Goal: Task Accomplishment & Management: Complete application form

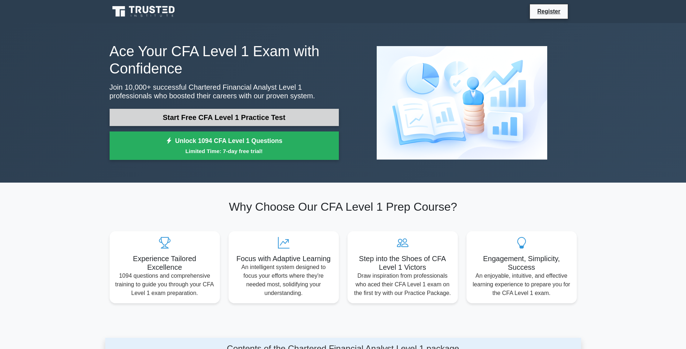
click at [222, 114] on link "Start Free CFA Level 1 Practice Test" at bounding box center [224, 117] width 229 height 17
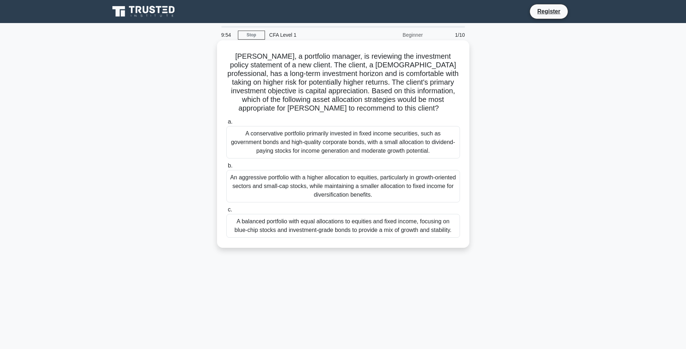
click at [393, 209] on label "c. A balanced portfolio with equal allocations to equities and fixed income, fo…" at bounding box center [343, 221] width 234 height 32
click at [226, 209] on input "c. A balanced portfolio with equal allocations to equities and fixed income, fo…" at bounding box center [226, 210] width 0 height 5
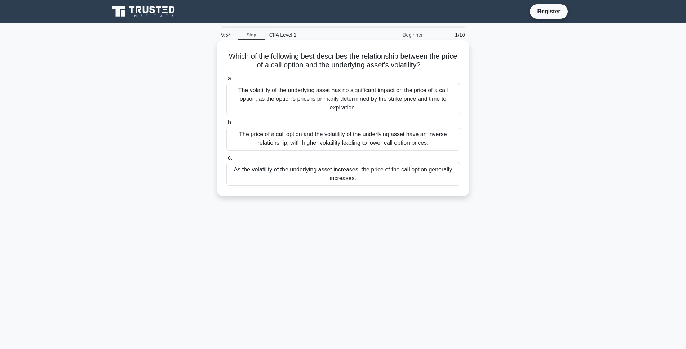
click at [382, 172] on div "As the volatility of the underlying asset increases, the price of the call opti…" at bounding box center [343, 174] width 234 height 24
click at [226, 160] on input "c. As the volatility of the underlying asset increases, the price of the call o…" at bounding box center [226, 158] width 0 height 5
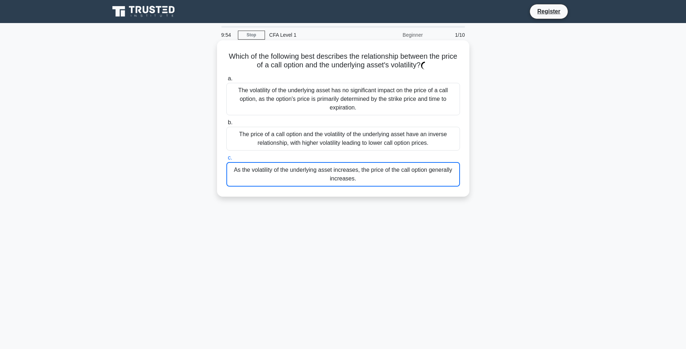
click at [382, 172] on div "As the volatility of the underlying asset increases, the price of the call opti…" at bounding box center [343, 174] width 234 height 25
click at [226, 160] on input "c. As the volatility of the underlying asset increases, the price of the call o…" at bounding box center [226, 158] width 0 height 5
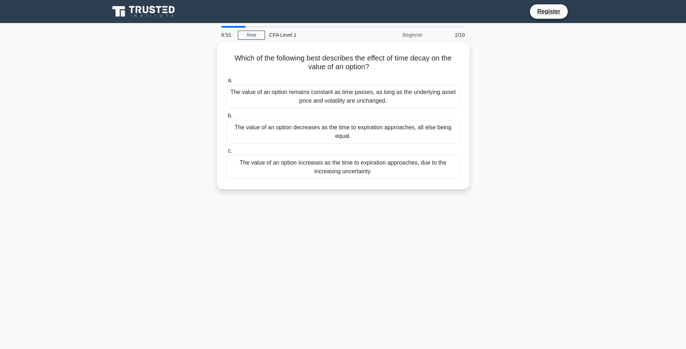
click at [382, 172] on div "The value of an option increases as the time to expiration approaches, due to t…" at bounding box center [343, 167] width 234 height 24
click at [226, 154] on input "c. The value of an option increases as the time to expiration approaches, due t…" at bounding box center [226, 151] width 0 height 5
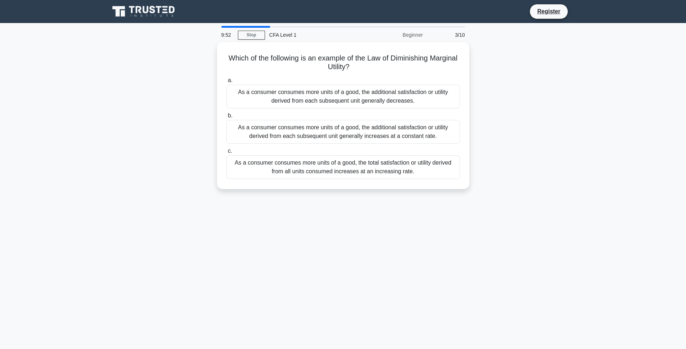
click at [382, 172] on div "As a consumer consumes more units of a good, the total satisfaction or utility …" at bounding box center [343, 167] width 234 height 24
click at [226, 154] on input "c. As a consumer consumes more units of a good, the total satisfaction or utili…" at bounding box center [226, 151] width 0 height 5
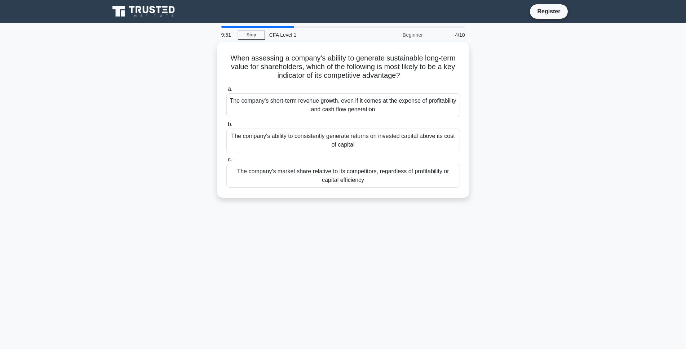
click at [382, 172] on div "The company's market share relative to its competitors, regardless of profitabi…" at bounding box center [343, 176] width 234 height 24
click at [226, 162] on input "c. The company's market share relative to its competitors, regardless of profit…" at bounding box center [226, 160] width 0 height 5
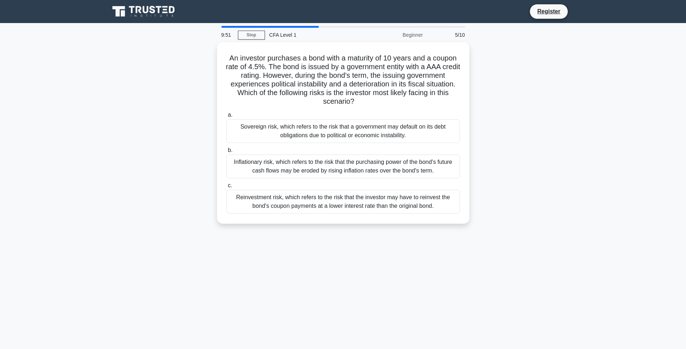
click at [382, 172] on div "Inflationary risk, which refers to the risk that the purchasing power of the bo…" at bounding box center [343, 167] width 234 height 24
click at [226, 153] on input "b. Inflationary risk, which refers to the risk that the purchasing power of the…" at bounding box center [226, 150] width 0 height 5
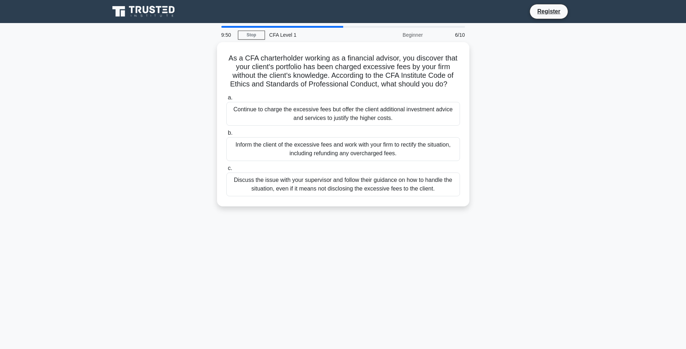
click at [382, 173] on div "Discuss the issue with your supervisor and follow their guidance on how to hand…" at bounding box center [343, 185] width 234 height 24
click at [226, 171] on input "c. Discuss the issue with your supervisor and follow their guidance on how to h…" at bounding box center [226, 168] width 0 height 5
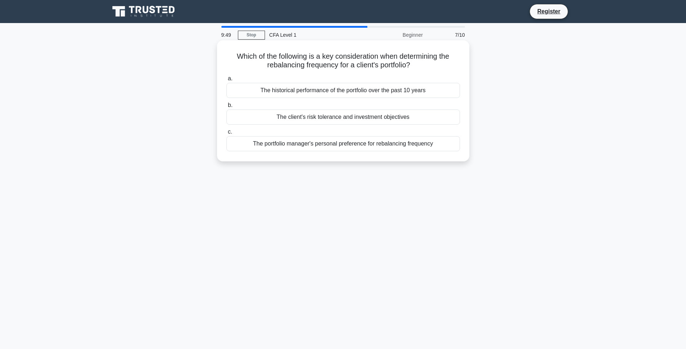
click at [382, 151] on div "The portfolio manager's personal preference for rebalancing frequency" at bounding box center [343, 143] width 234 height 15
click at [226, 134] on input "c. The portfolio manager's personal preference for rebalancing frequency" at bounding box center [226, 132] width 0 height 5
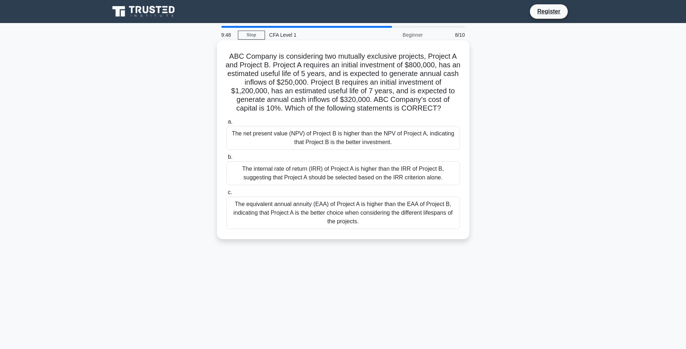
click at [381, 147] on div "The net present value (NPV) of Project B is higher than the NPV of Project A, i…" at bounding box center [343, 138] width 234 height 24
click at [226, 124] on input "a. The net present value (NPV) of Project B is higher than the NPV of Project A…" at bounding box center [226, 122] width 0 height 5
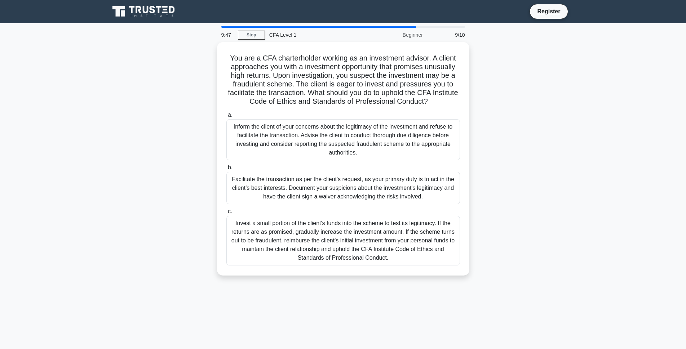
click at [381, 147] on div "Inform the client of your concerns about the legitimacy of the investment and r…" at bounding box center [343, 139] width 234 height 41
click at [226, 118] on input "a. Inform the client of your concerns about the legitimacy of the investment an…" at bounding box center [226, 115] width 0 height 5
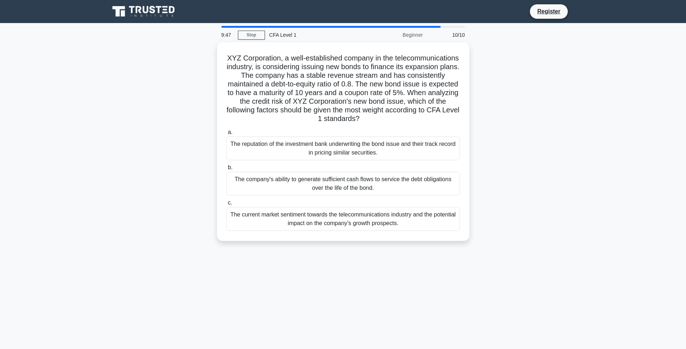
click at [381, 147] on div "The reputation of the investment bank underwriting the bond issue and their tra…" at bounding box center [343, 149] width 234 height 24
click at [226, 135] on input "a. The reputation of the investment bank underwriting the bond issue and their …" at bounding box center [226, 132] width 0 height 5
